Goal: Obtain resource: Download file/media

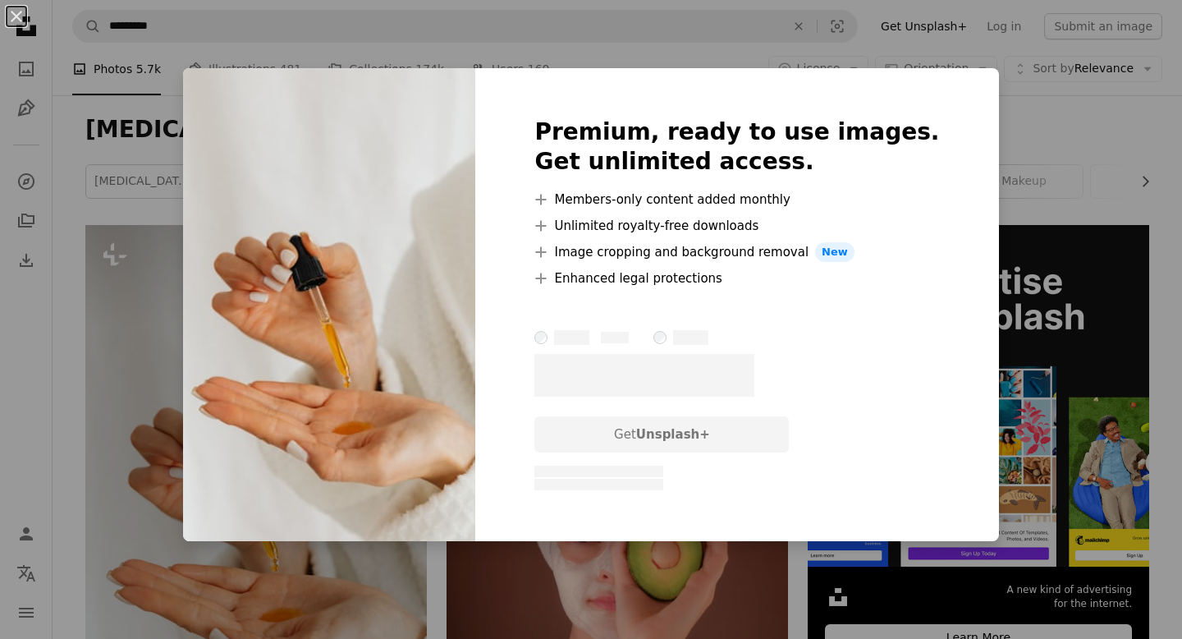
scroll to position [207, 0]
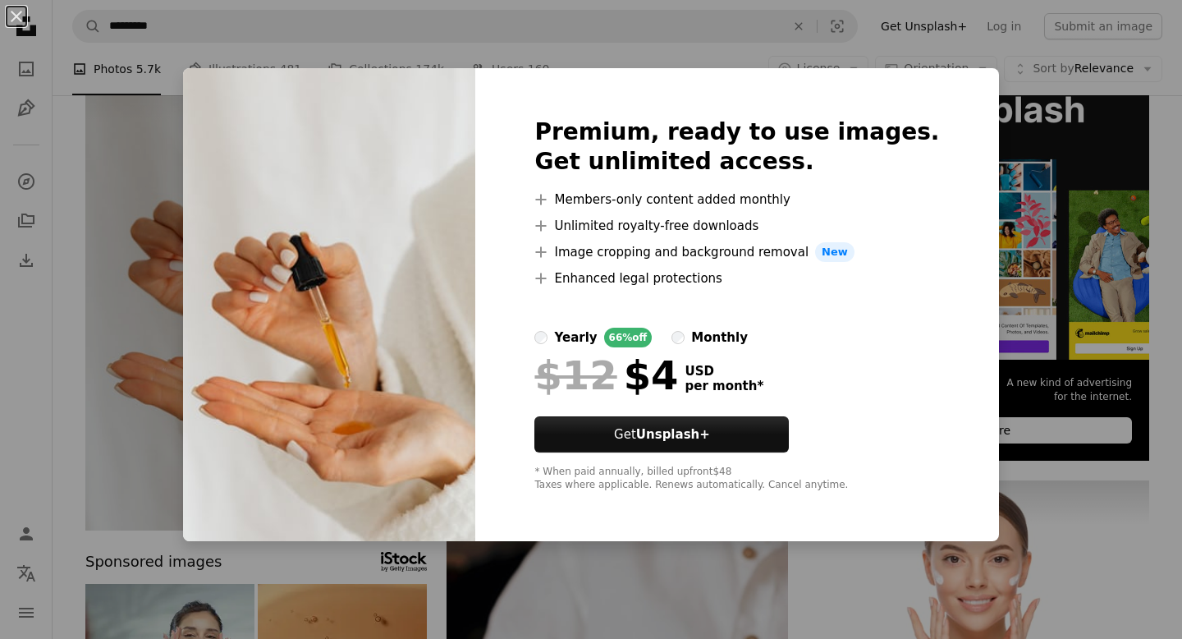
click at [932, 233] on div "Premium, ready to use images. Get unlimited access. A plus sign Members-only co…" at bounding box center [736, 304] width 523 height 473
click at [21, 10] on button "An X shape" at bounding box center [17, 17] width 20 height 20
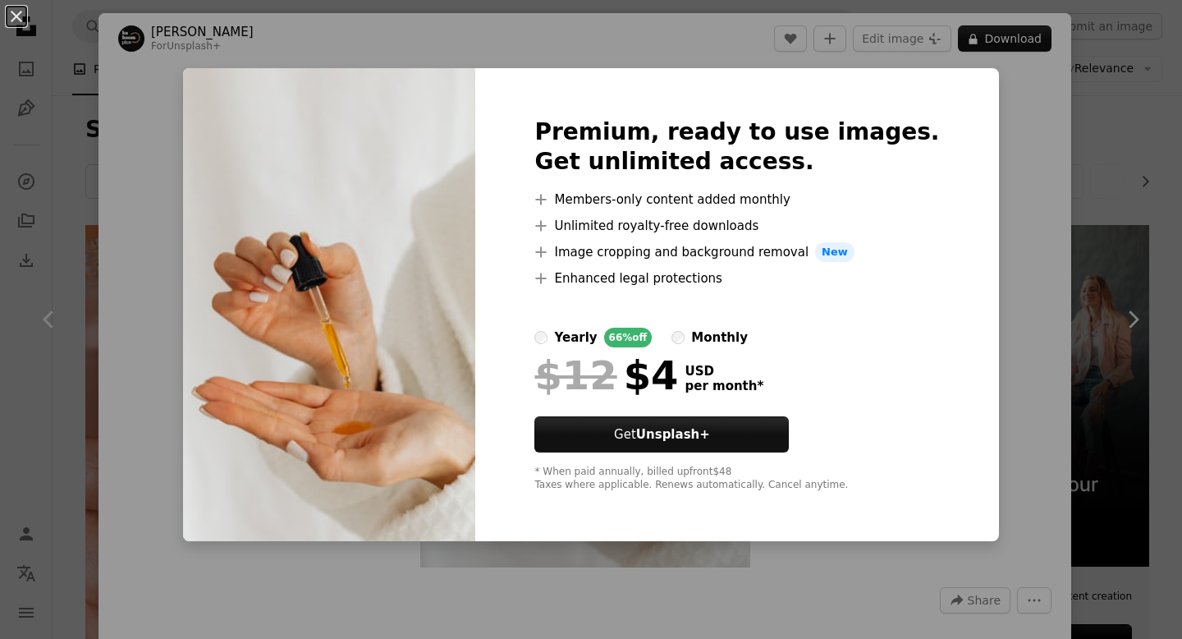
scroll to position [788, 0]
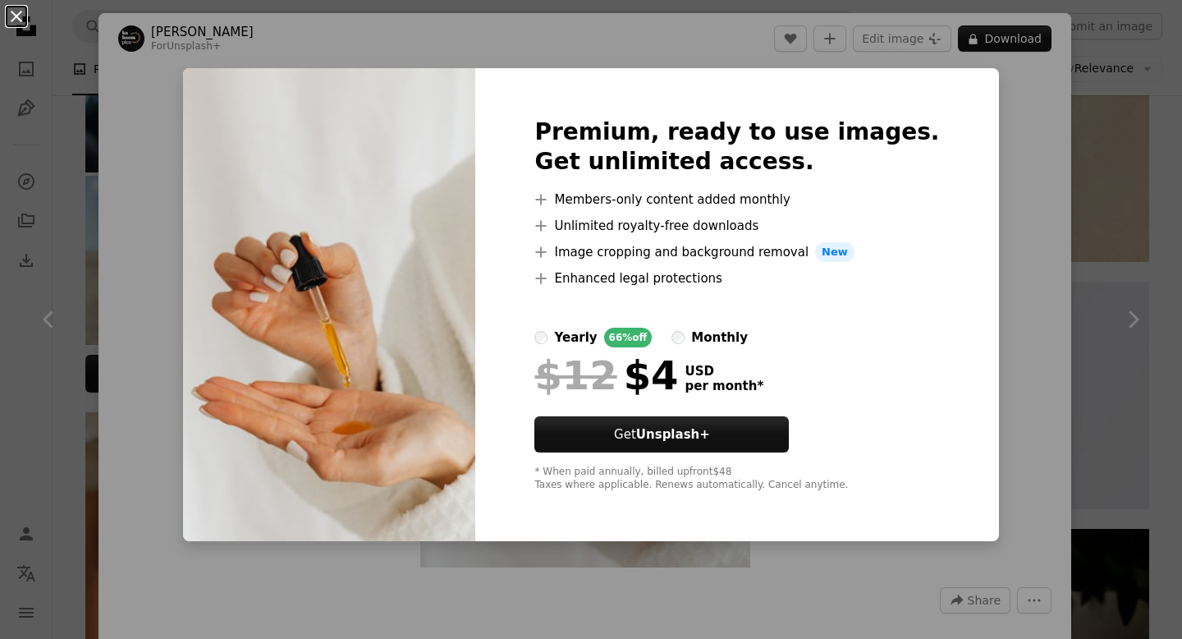
click at [24, 18] on button "An X shape" at bounding box center [17, 17] width 20 height 20
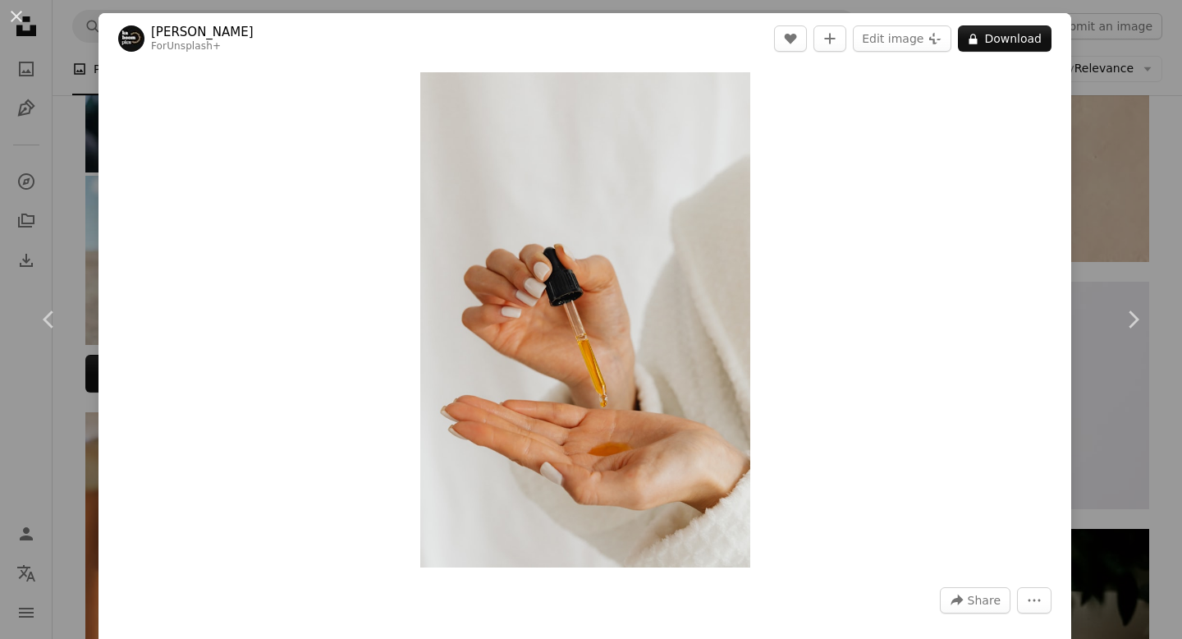
click at [24, 18] on button "An X shape" at bounding box center [17, 17] width 20 height 20
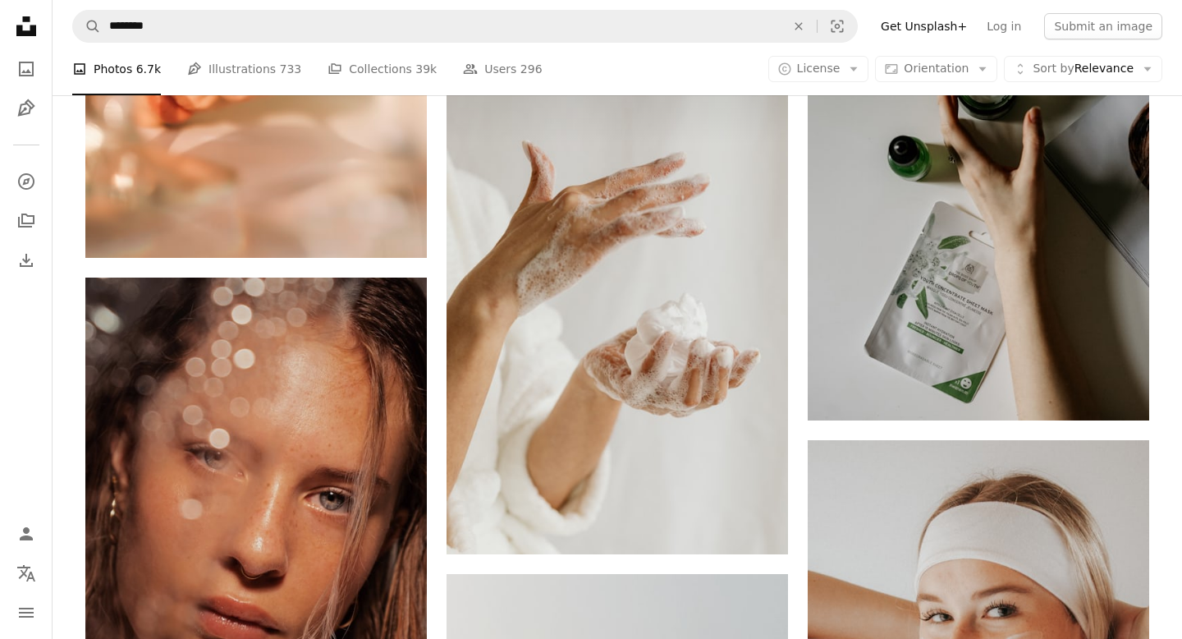
scroll to position [1414, 0]
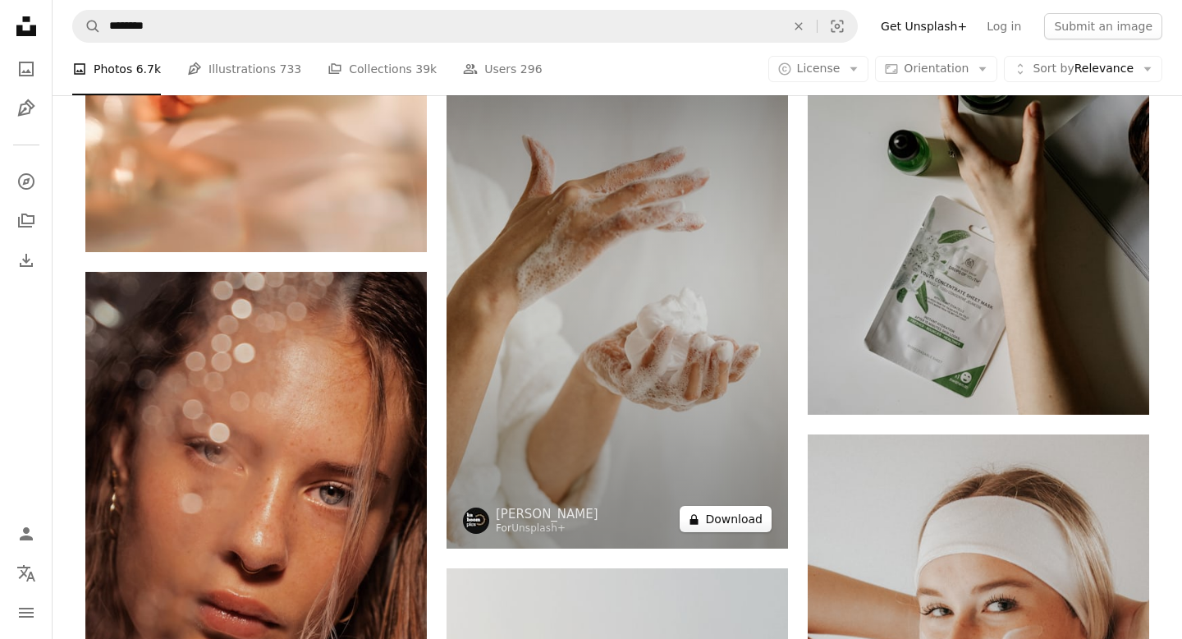
click at [730, 519] on button "A lock Download" at bounding box center [726, 519] width 92 height 26
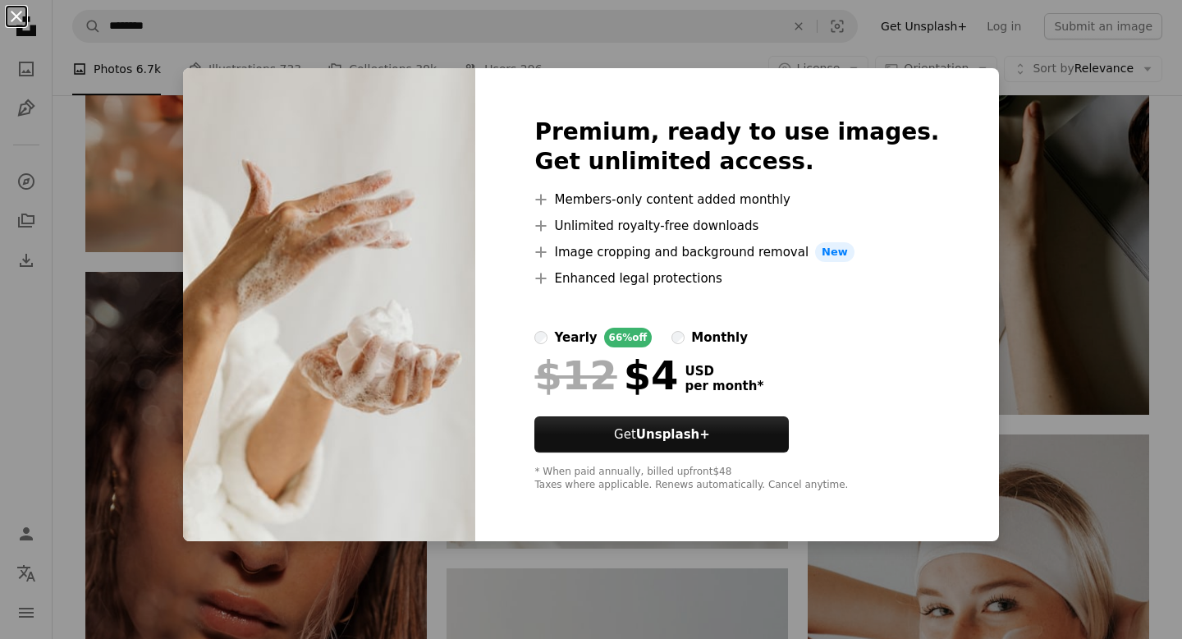
click at [7, 10] on button "An X shape" at bounding box center [17, 17] width 20 height 20
